Goal: Task Accomplishment & Management: Manage account settings

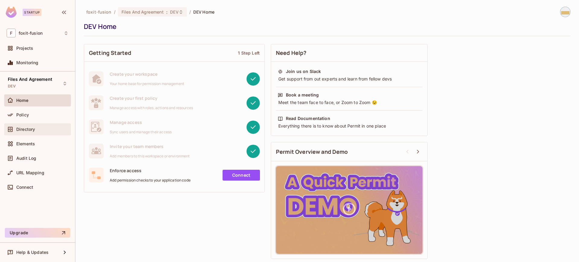
click at [38, 126] on div "Directory" at bounding box center [38, 129] width 62 height 7
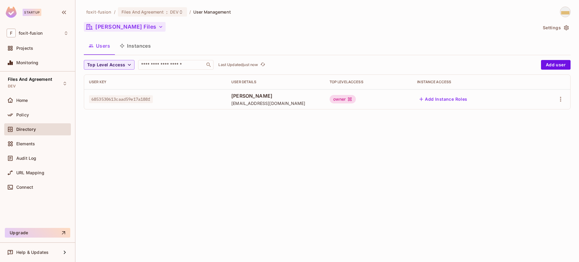
click at [133, 29] on button "[PERSON_NAME] Files" at bounding box center [125, 27] width 82 height 10
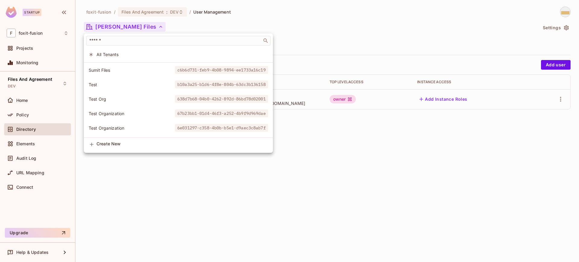
scroll to position [188, 0]
click at [374, 181] on div at bounding box center [289, 131] width 579 height 262
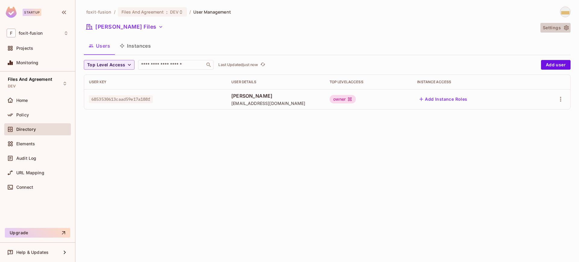
click at [569, 27] on icon "button" at bounding box center [566, 27] width 5 height 5
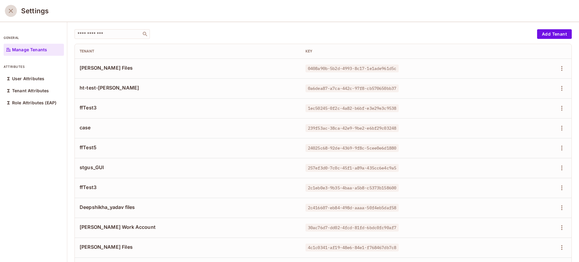
click at [10, 8] on icon "close" at bounding box center [10, 10] width 7 height 7
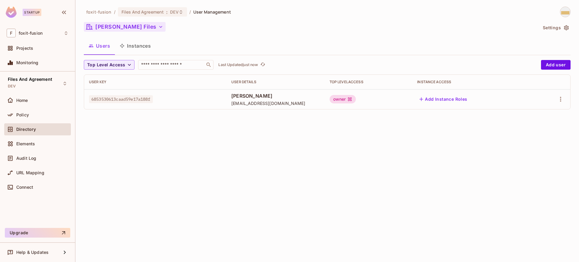
click at [130, 31] on button "Alejandro Files" at bounding box center [125, 27] width 82 height 10
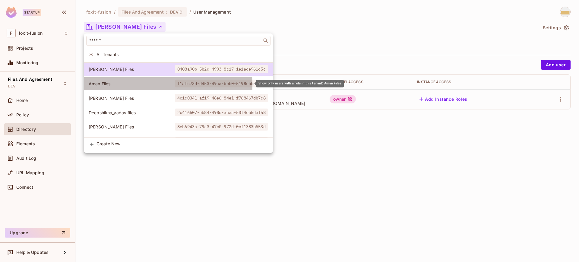
click at [119, 86] on span "Aman Files" at bounding box center [132, 84] width 86 height 6
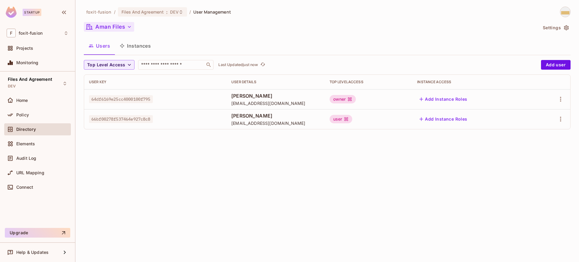
click at [119, 31] on button "Aman Files" at bounding box center [109, 27] width 50 height 10
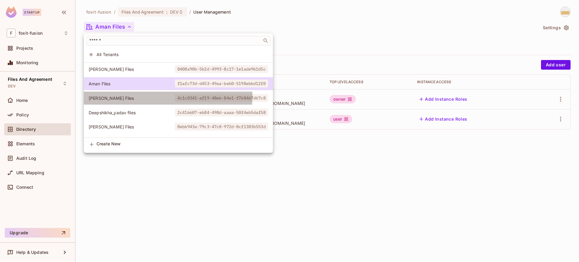
click at [117, 96] on span "Amir Files" at bounding box center [132, 98] width 86 height 6
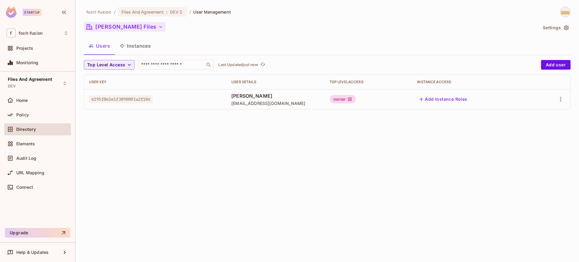
click at [158, 25] on icon "button" at bounding box center [161, 27] width 6 height 6
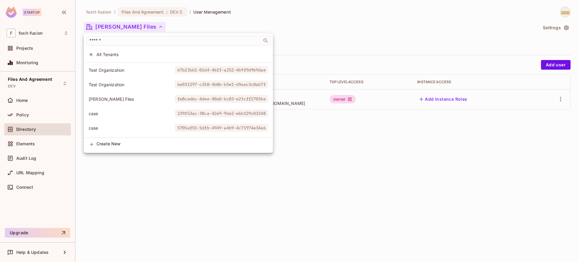
scroll to position [239, 0]
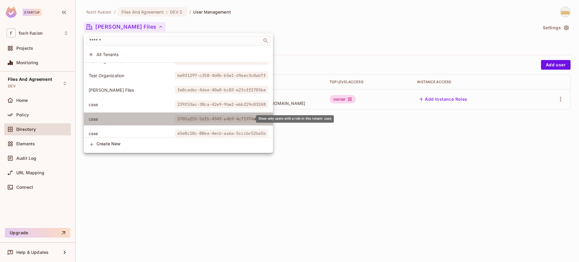
click at [232, 121] on span "5705af55-5dfb-4949-a4b9-4c71974e34a6" at bounding box center [221, 119] width 93 height 8
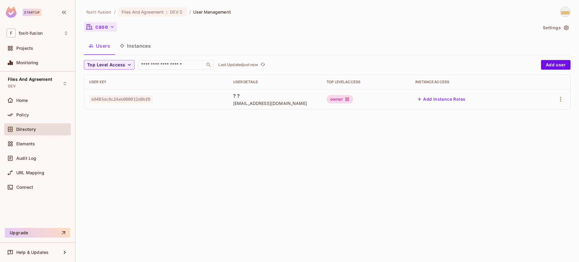
click at [108, 30] on button "case" at bounding box center [100, 27] width 33 height 10
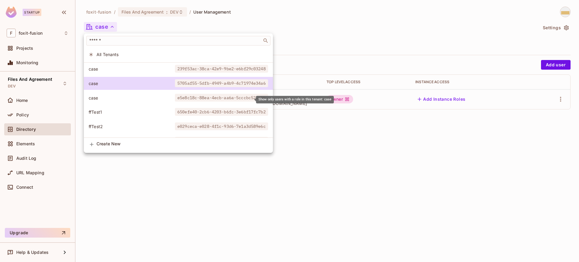
scroll to position [273, 0]
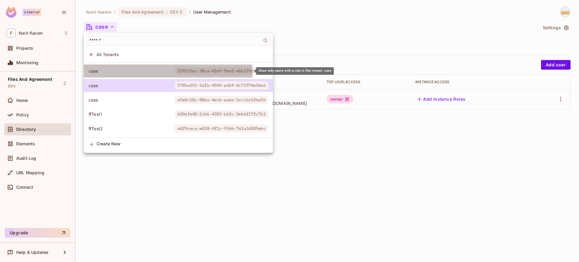
click at [111, 72] on span "case" at bounding box center [132, 71] width 86 height 6
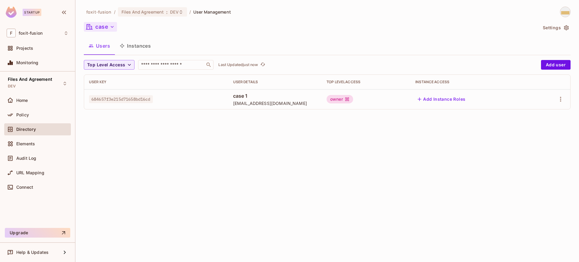
click at [107, 27] on button "case" at bounding box center [100, 27] width 33 height 10
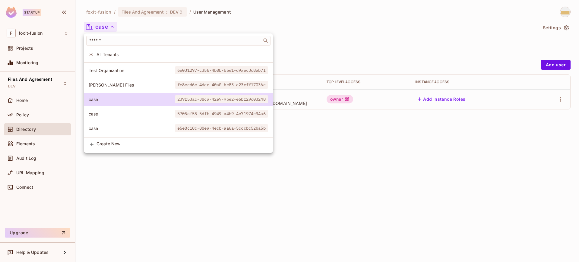
scroll to position [263, 0]
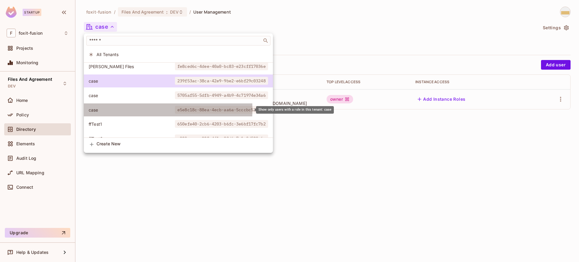
click at [109, 110] on span "case" at bounding box center [132, 110] width 86 height 6
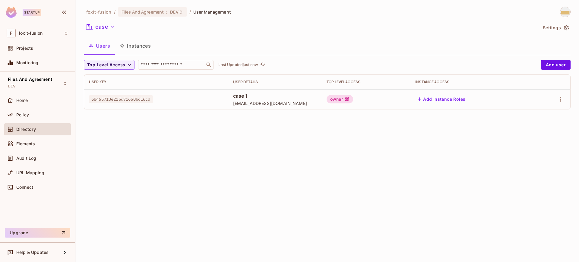
click at [113, 29] on icon "button" at bounding box center [112, 27] width 6 height 6
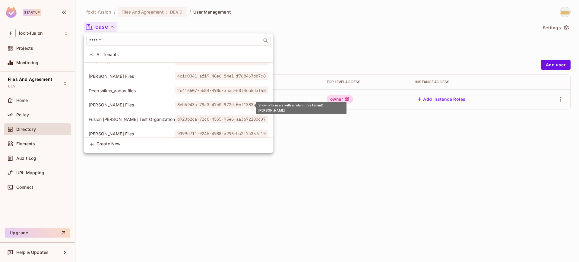
scroll to position [21, 0]
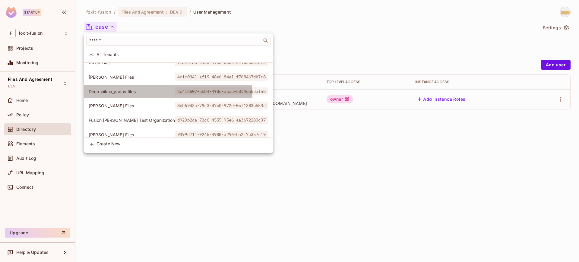
click at [118, 95] on li "Deepshikha_yadav files 2c416607-eb84-498d-aaaa-50f4eb5daf58" at bounding box center [178, 91] width 189 height 13
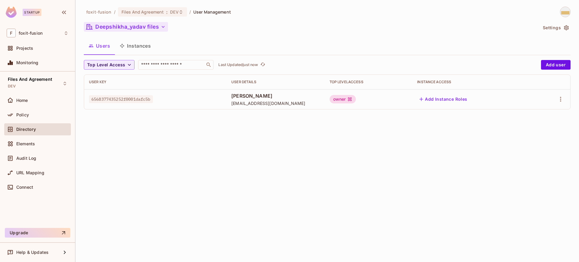
click at [130, 25] on button "Deepshikha_yadav files" at bounding box center [126, 27] width 84 height 10
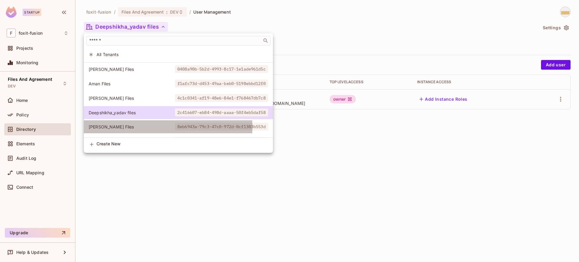
click at [113, 127] on span "Erika Files" at bounding box center [132, 127] width 86 height 6
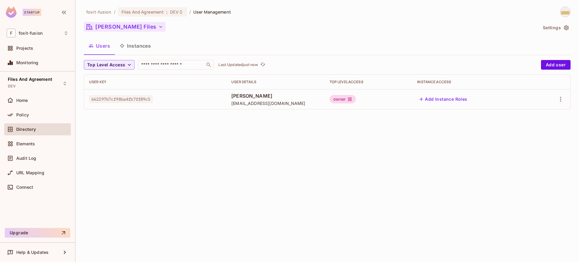
click at [119, 28] on button "Erika Files" at bounding box center [125, 27] width 82 height 10
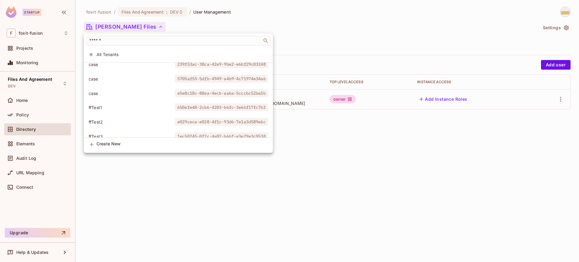
scroll to position [289, 0]
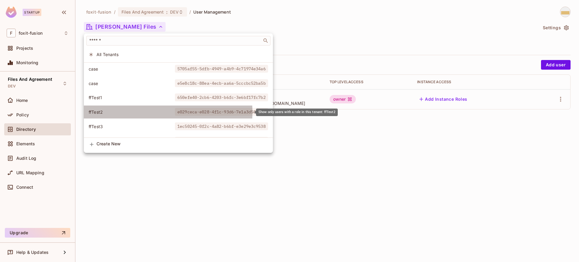
click at [108, 112] on span "ffTest2" at bounding box center [132, 112] width 86 height 6
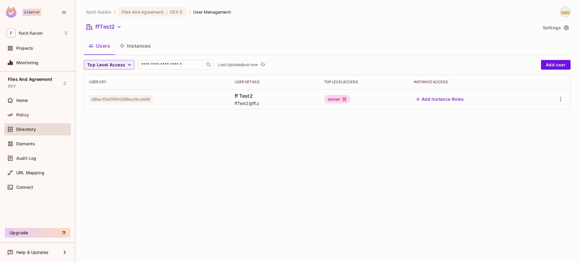
click at [119, 28] on icon "button" at bounding box center [119, 27] width 6 height 6
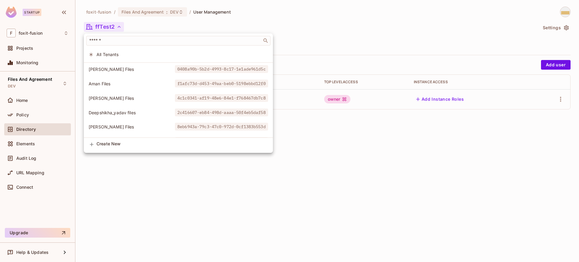
click at [119, 28] on div at bounding box center [289, 131] width 579 height 262
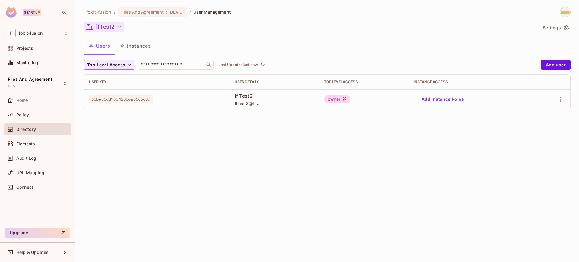
click at [113, 27] on button "ffTest2" at bounding box center [104, 27] width 40 height 10
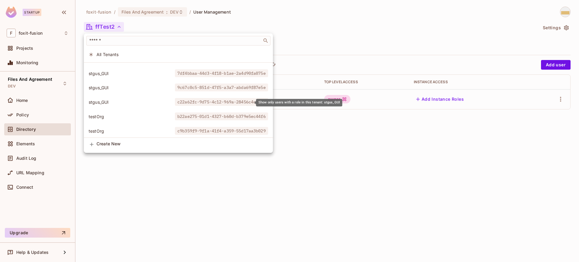
scroll to position [444, 0]
click at [321, 18] on div at bounding box center [289, 131] width 579 height 262
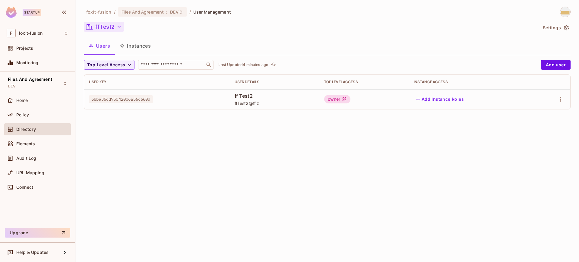
click at [116, 26] on button "ffTest2" at bounding box center [104, 27] width 40 height 10
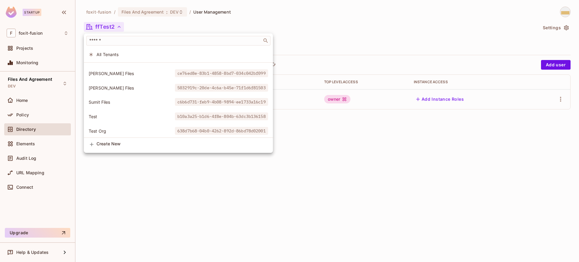
scroll to position [158, 0]
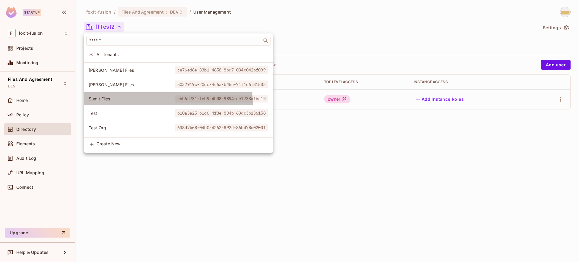
click at [113, 104] on li "Sumit Files c6b6d731-feb9-4b08-9894-ee1733a16c19" at bounding box center [178, 98] width 189 height 13
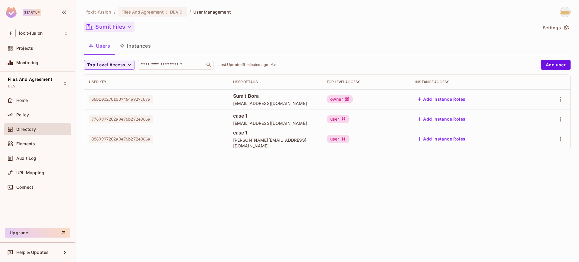
click at [122, 24] on button "Sumit Files" at bounding box center [109, 27] width 51 height 10
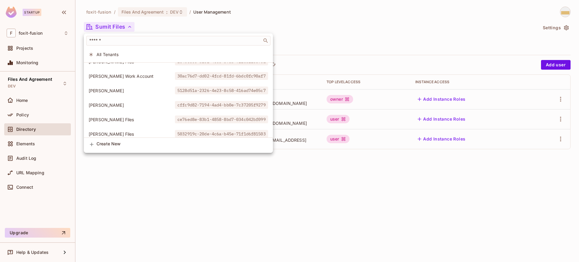
scroll to position [80, 0]
click at [279, 191] on div at bounding box center [289, 131] width 579 height 262
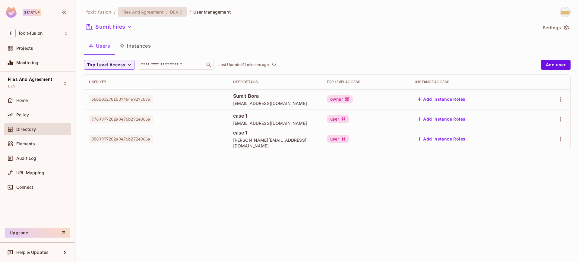
click at [151, 13] on span "Files And Agreement" at bounding box center [143, 12] width 43 height 6
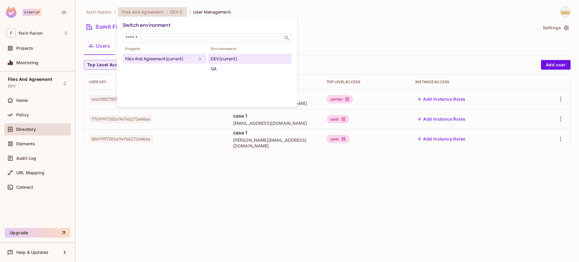
click at [324, 19] on div at bounding box center [289, 131] width 579 height 262
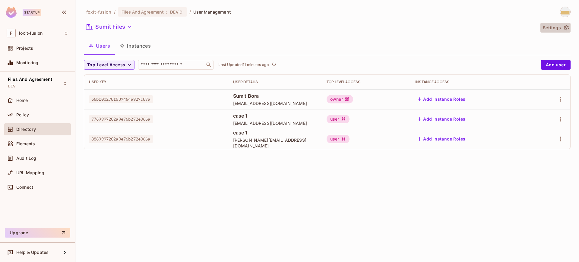
click at [554, 29] on button "Settings" at bounding box center [556, 28] width 30 height 10
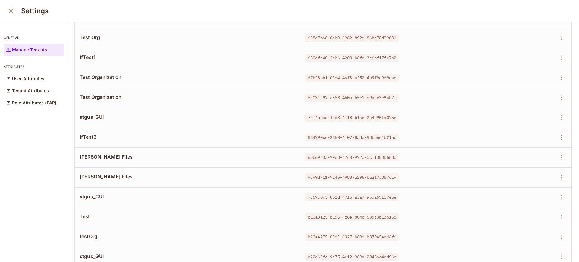
scroll to position [302, 0]
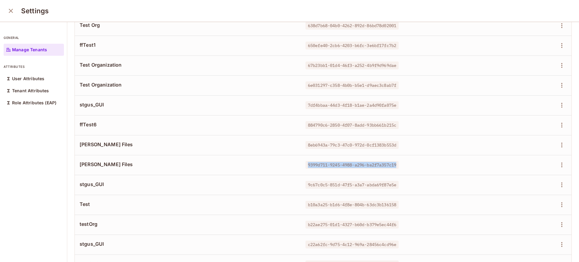
drag, startPoint x: 304, startPoint y: 165, endPoint x: 397, endPoint y: 164, distance: 92.6
click at [397, 164] on span "9399d711-9245-4988-a296-ba2f7a357c19" at bounding box center [352, 165] width 93 height 8
copy span "9399d711-9245-4988-a296-ba2f7a357c19"
